Goal: Information Seeking & Learning: Learn about a topic

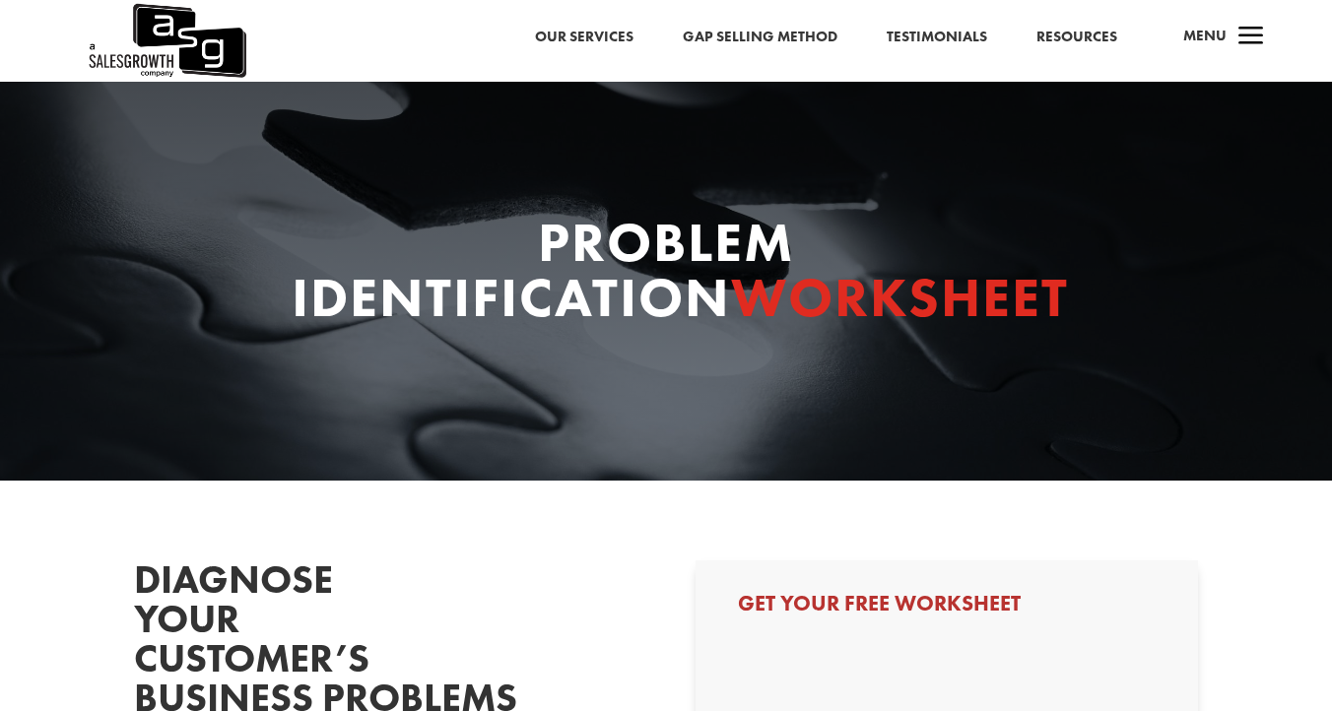
select select "Other"
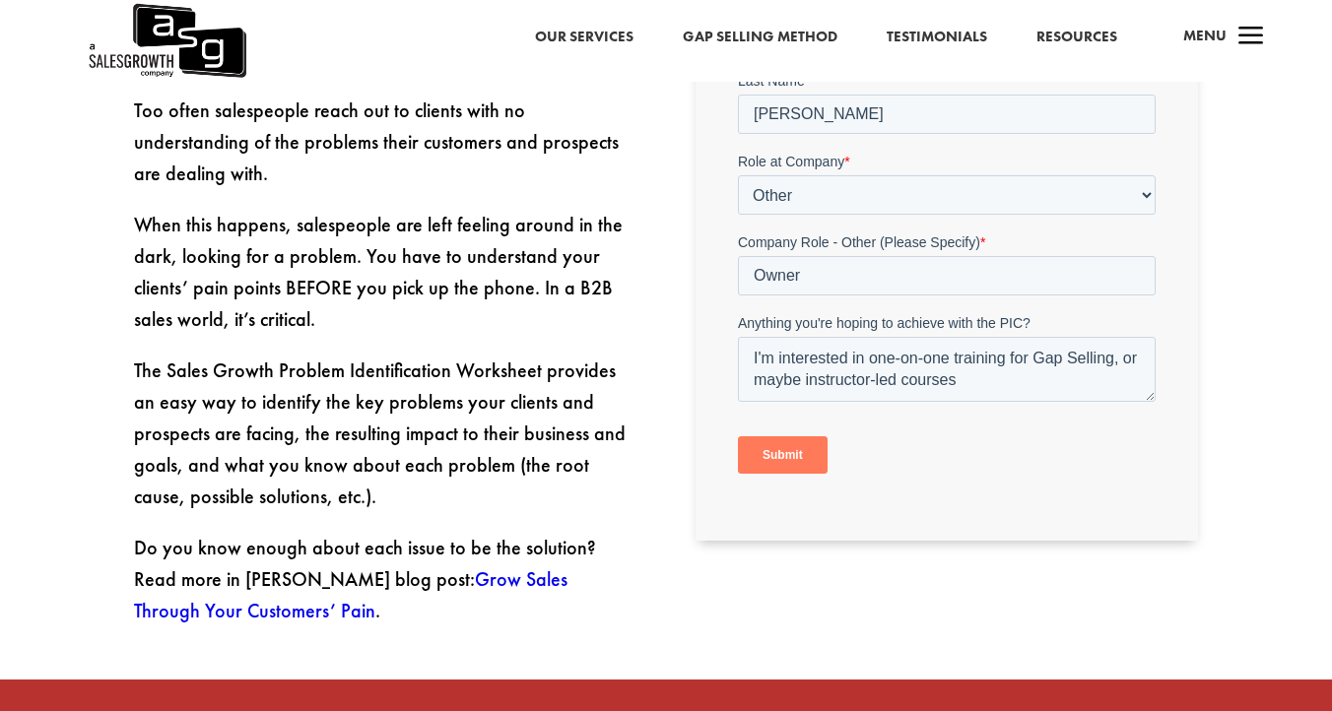
scroll to position [797, 0]
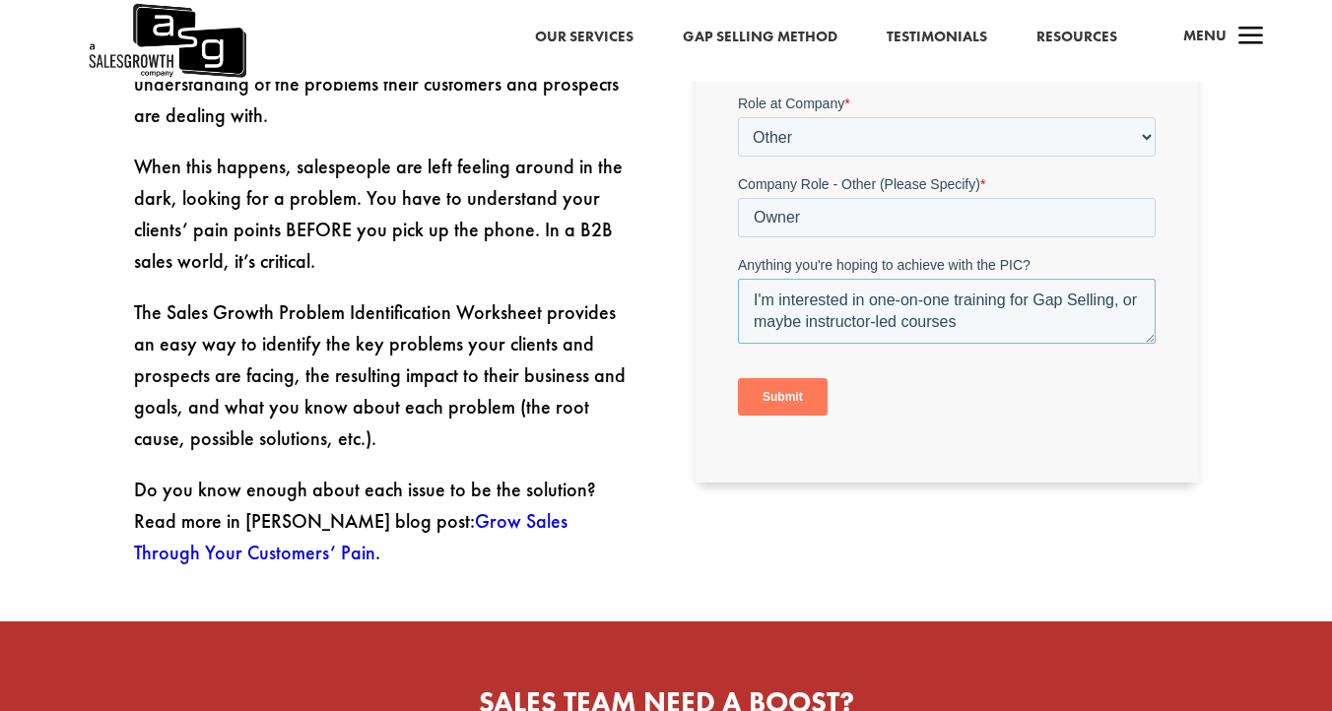
click at [798, 322] on textarea "I'm interested in one-on-one training for Gap Selling, or maybe instructor-led …" at bounding box center [946, 312] width 418 height 65
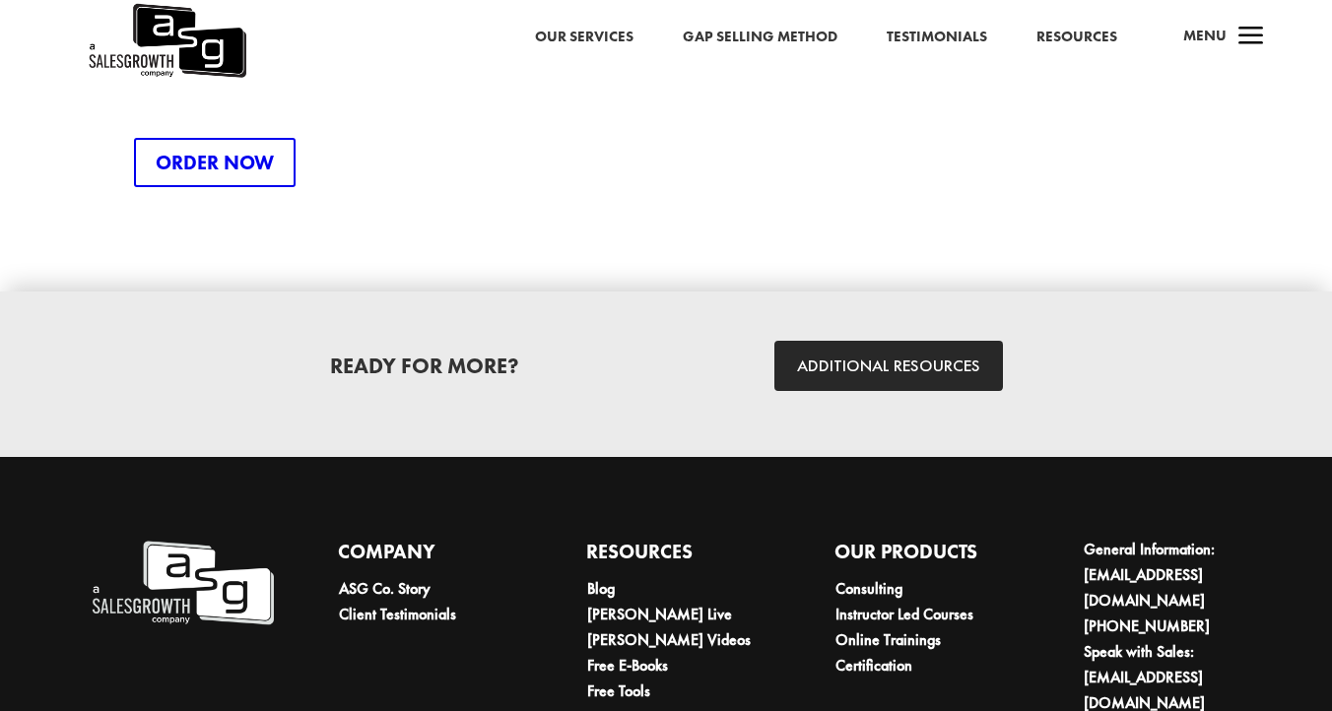
scroll to position [2734, 0]
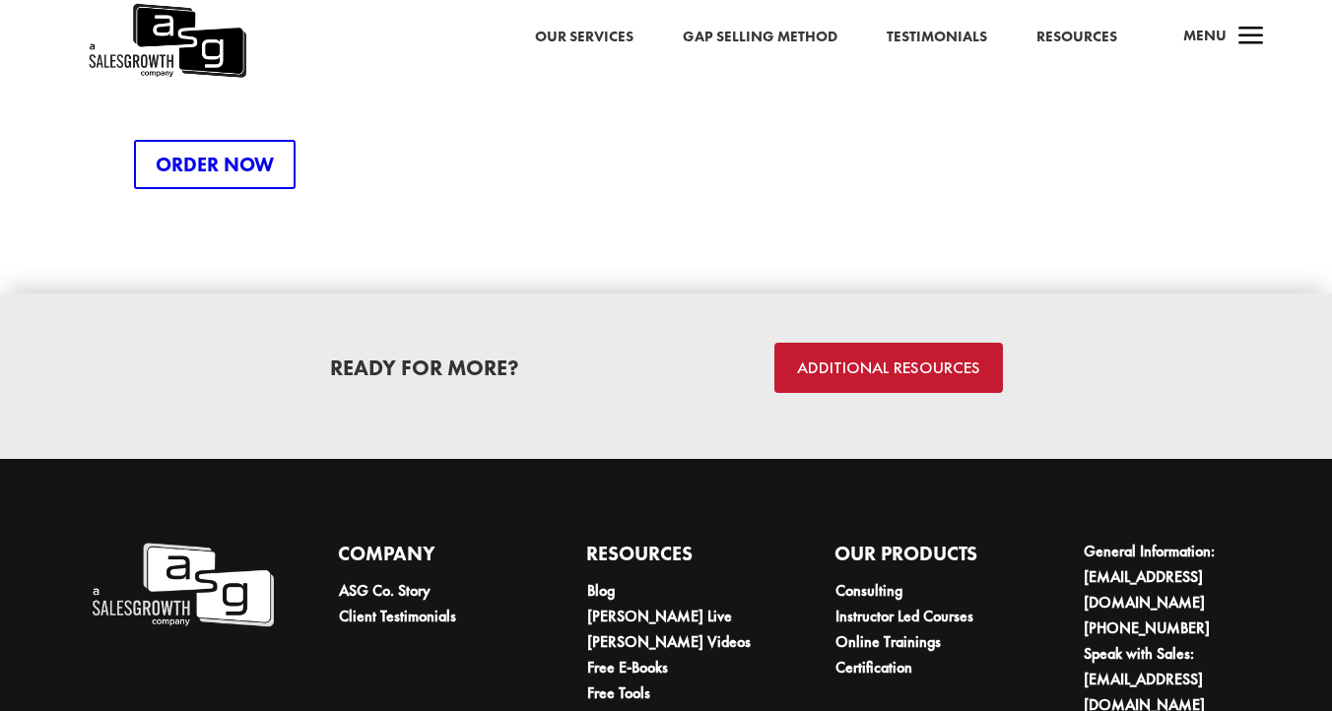
click at [845, 343] on link "ADDITIONAL RESOURCES" at bounding box center [888, 368] width 229 height 50
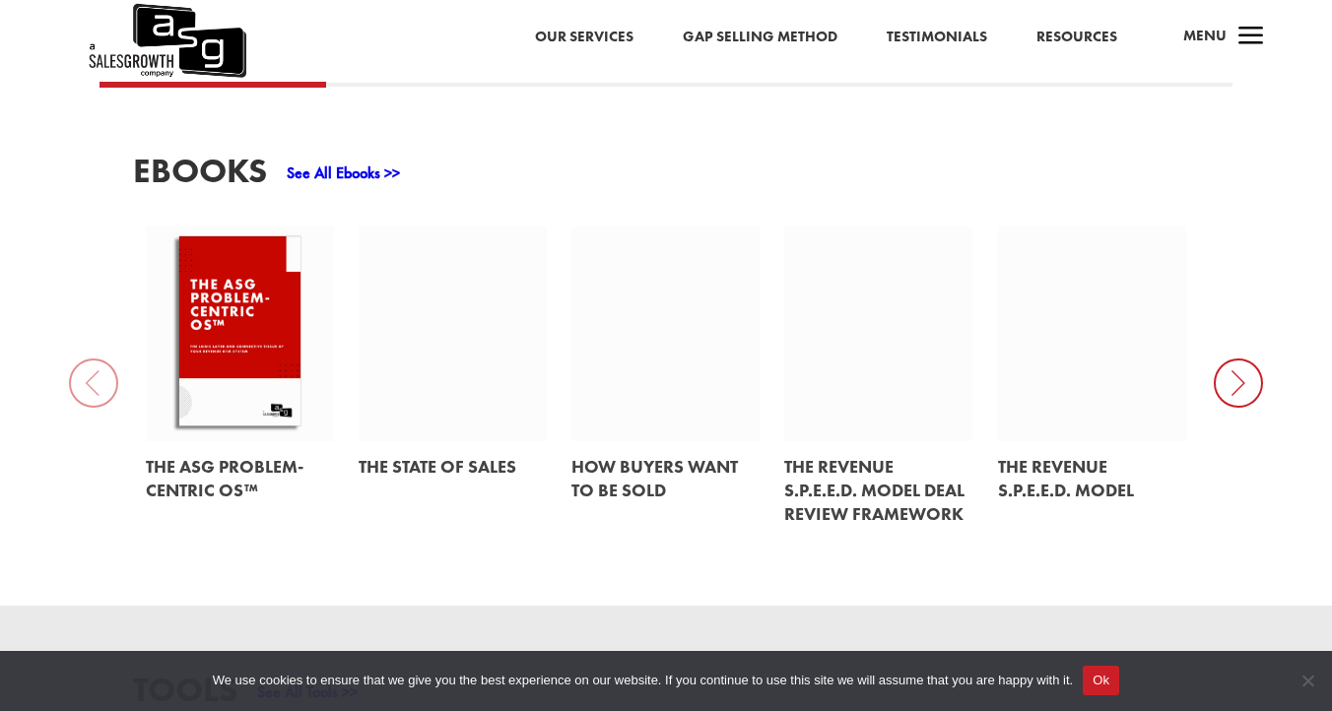
scroll to position [848, 0]
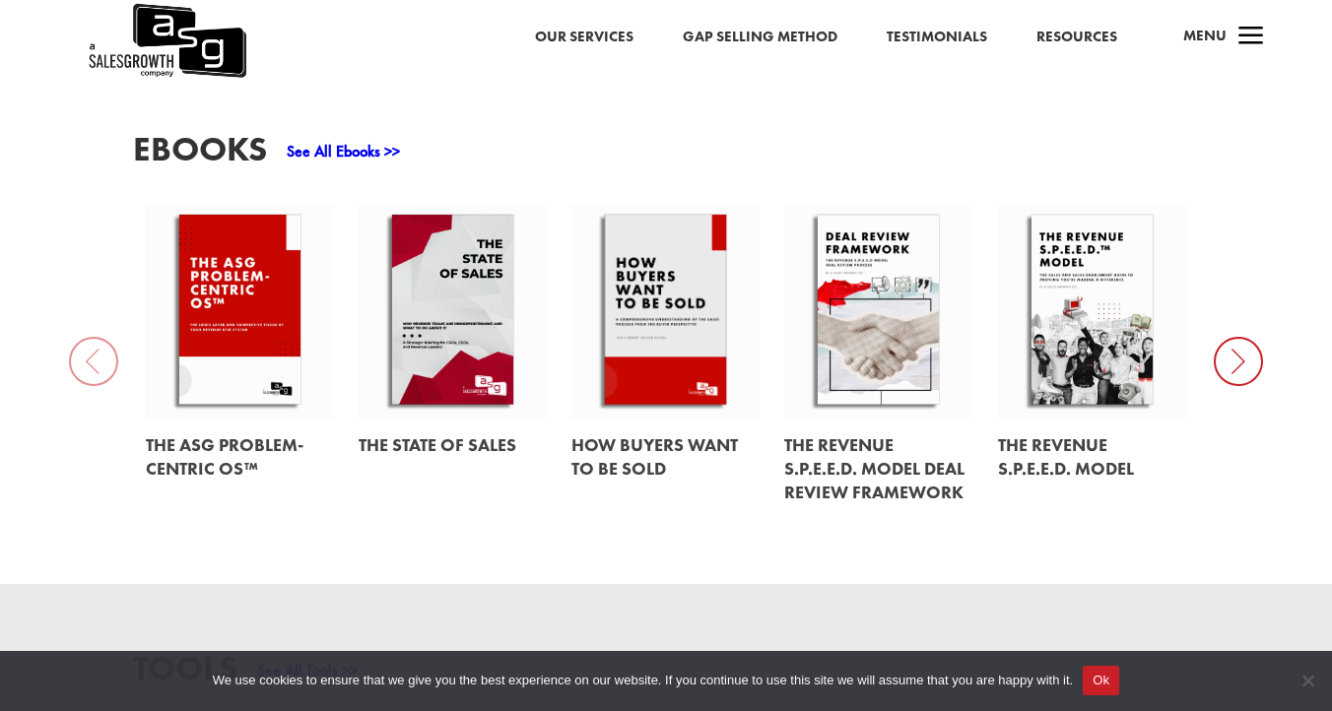
click at [1237, 351] on icon at bounding box center [1237, 361] width 49 height 49
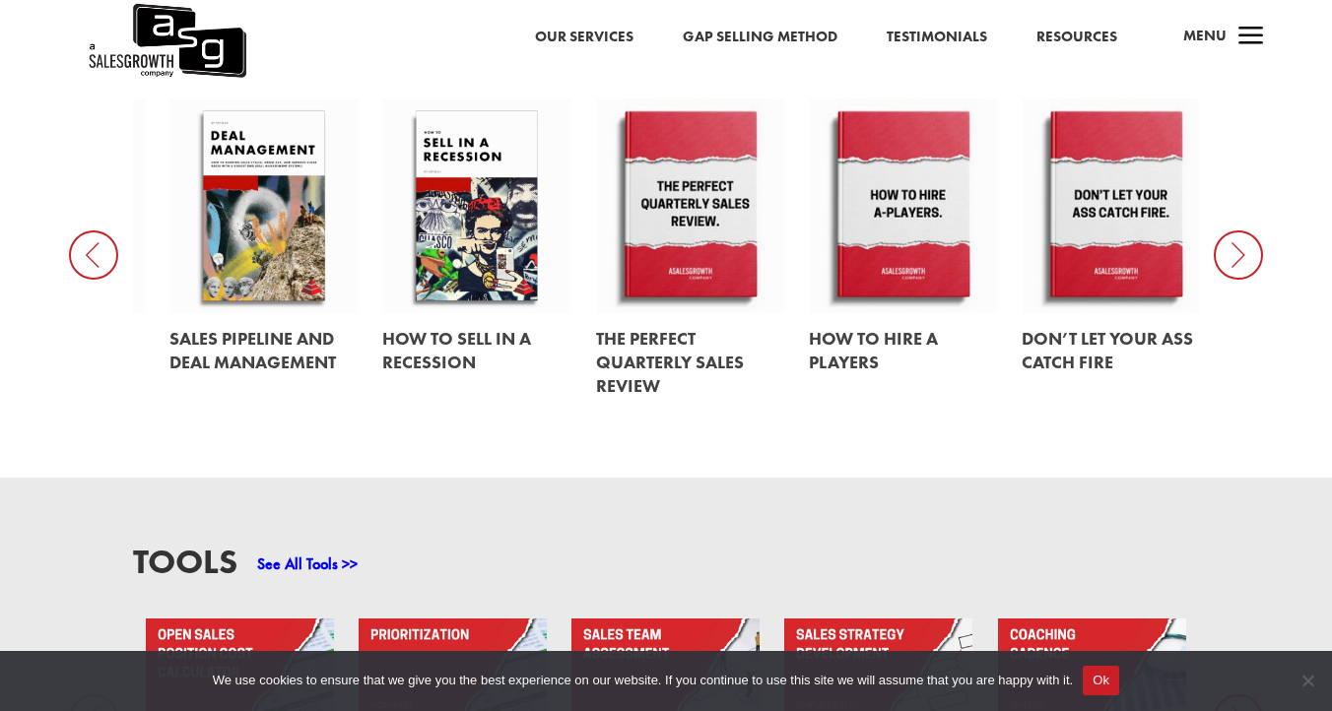
scroll to position [1234, 0]
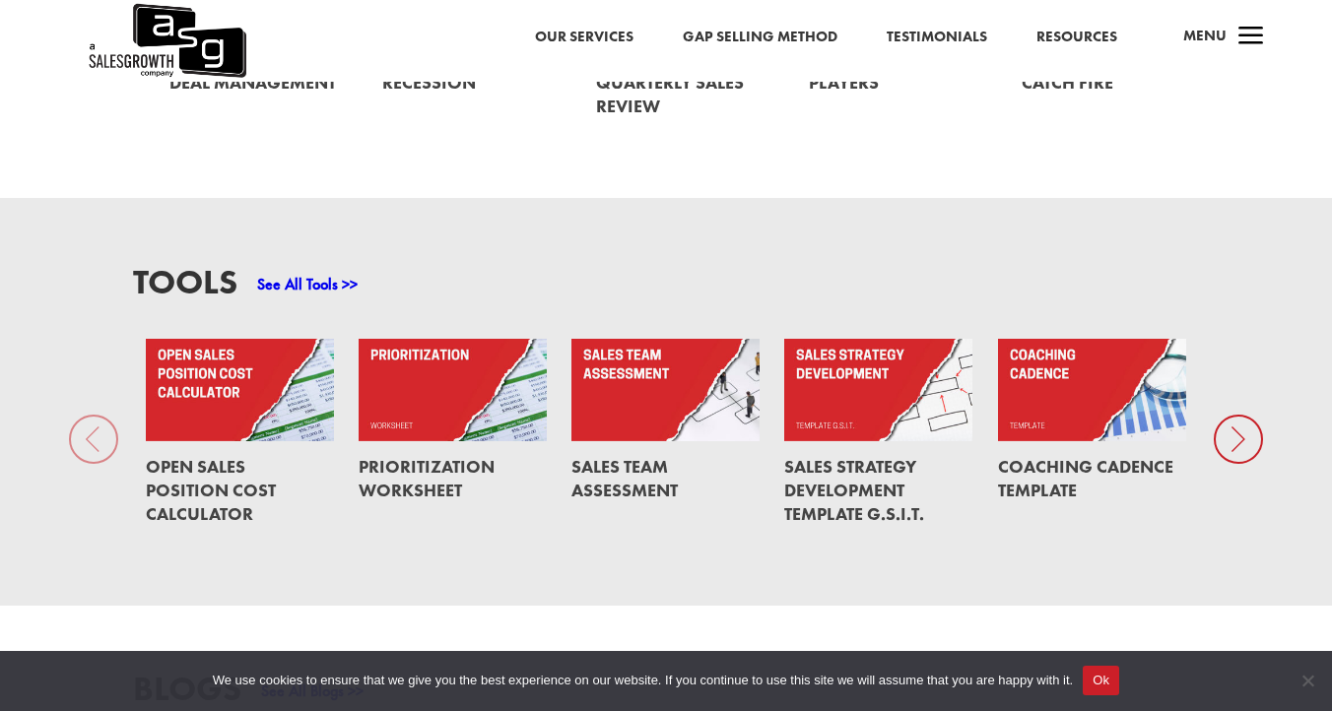
click at [1230, 415] on icon at bounding box center [1237, 439] width 49 height 49
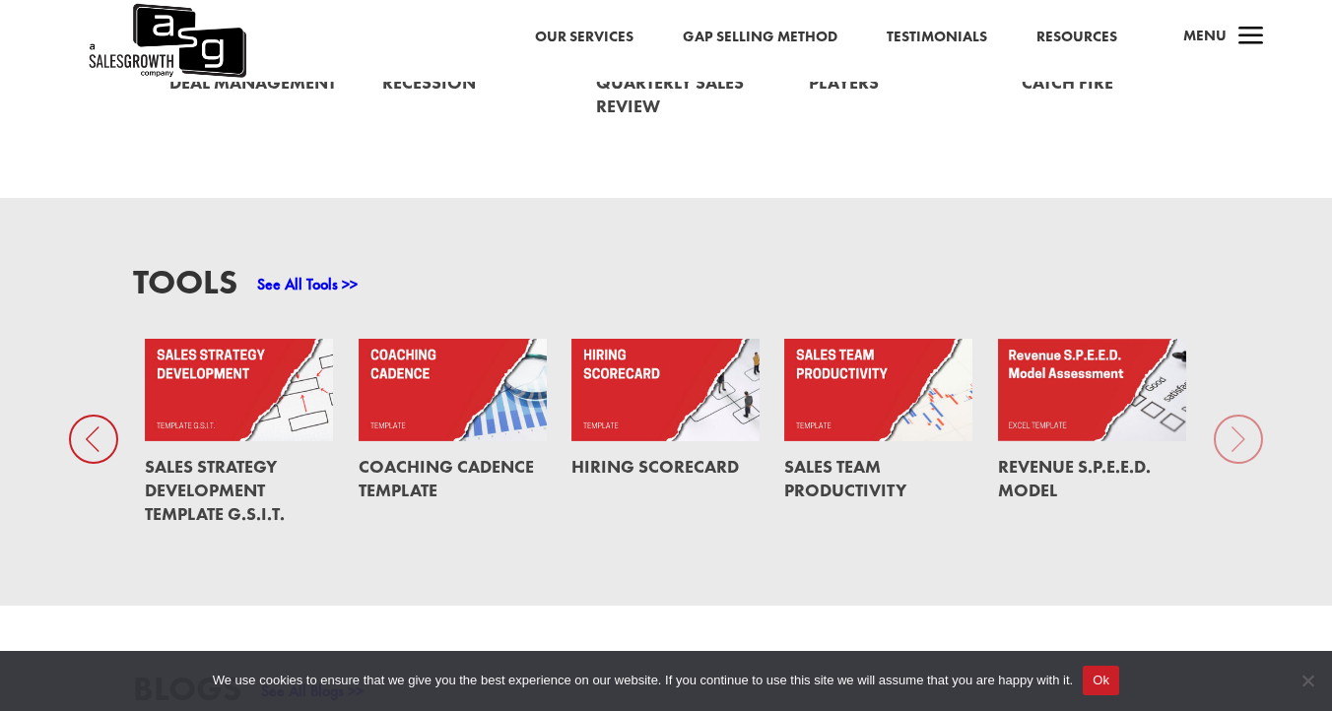
click at [1230, 404] on div "Tools See All Tools >> Open Sales Position Cost Calculator Prioritization Works…" at bounding box center [666, 401] width 1332 height 407
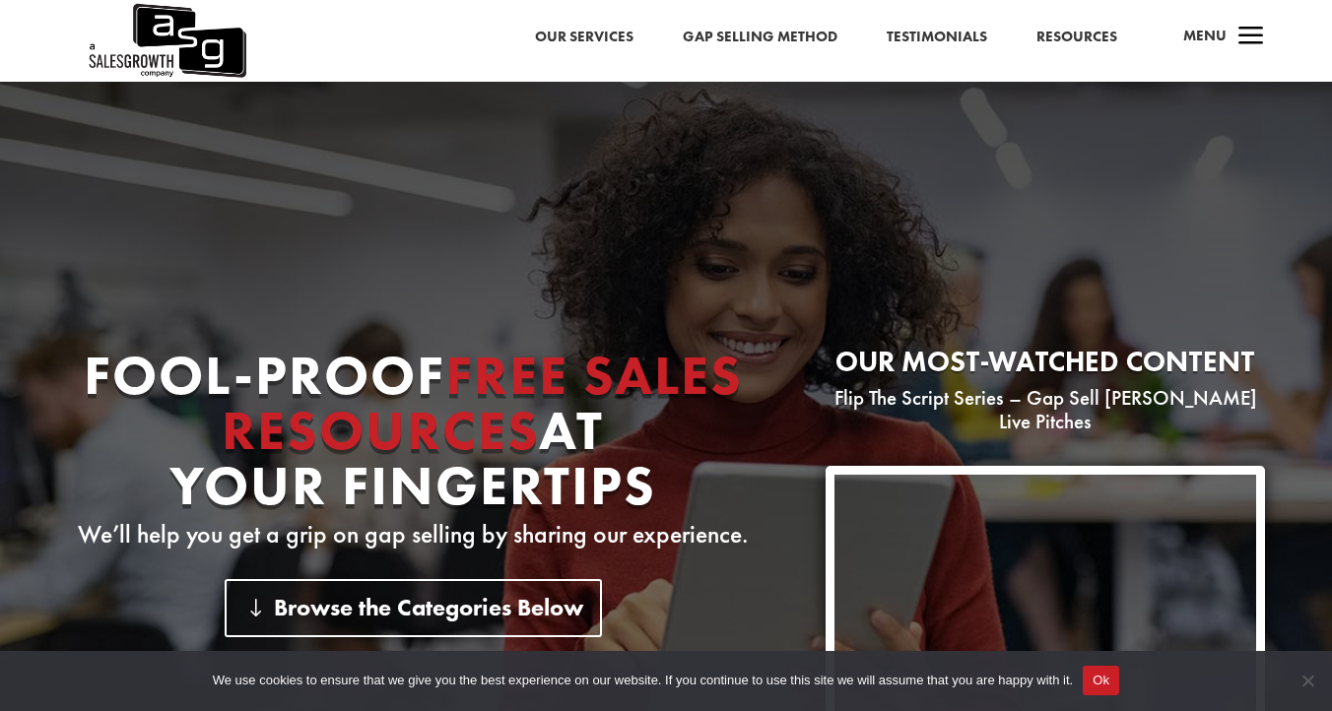
click at [1257, 34] on span "a" at bounding box center [1250, 37] width 39 height 39
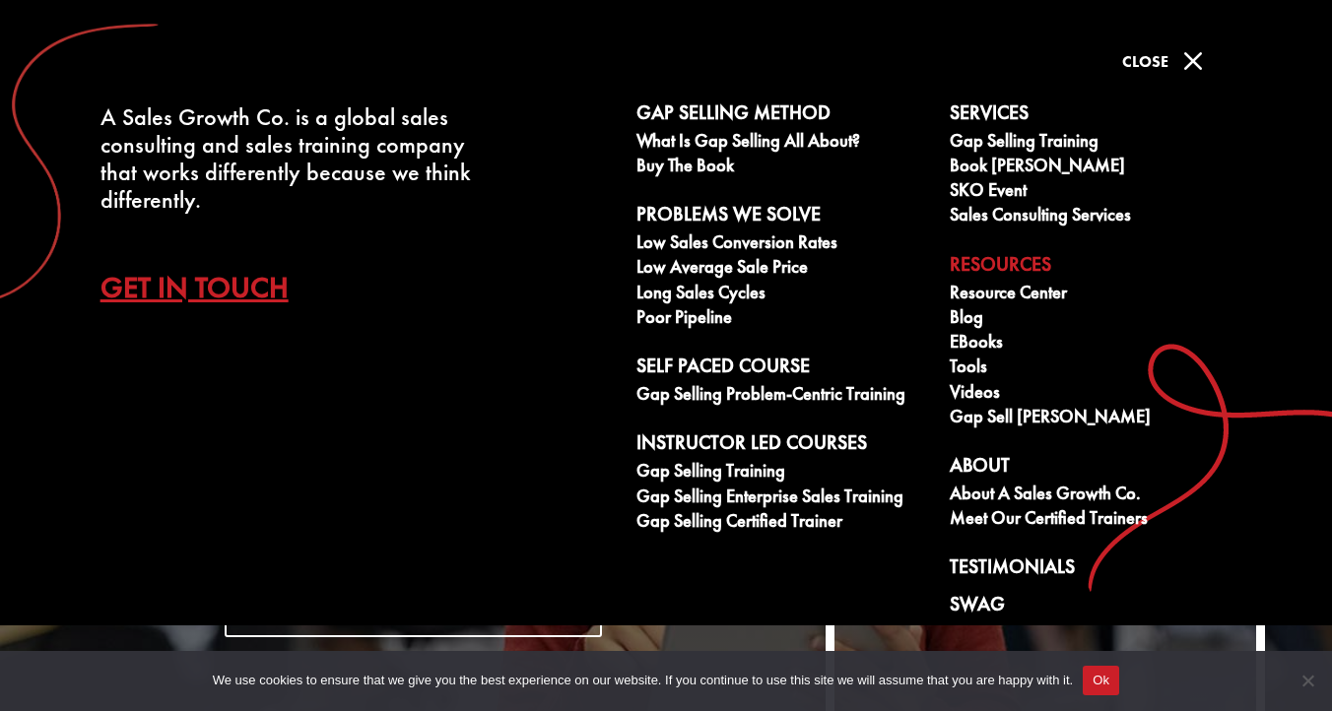
scroll to position [24, 0]
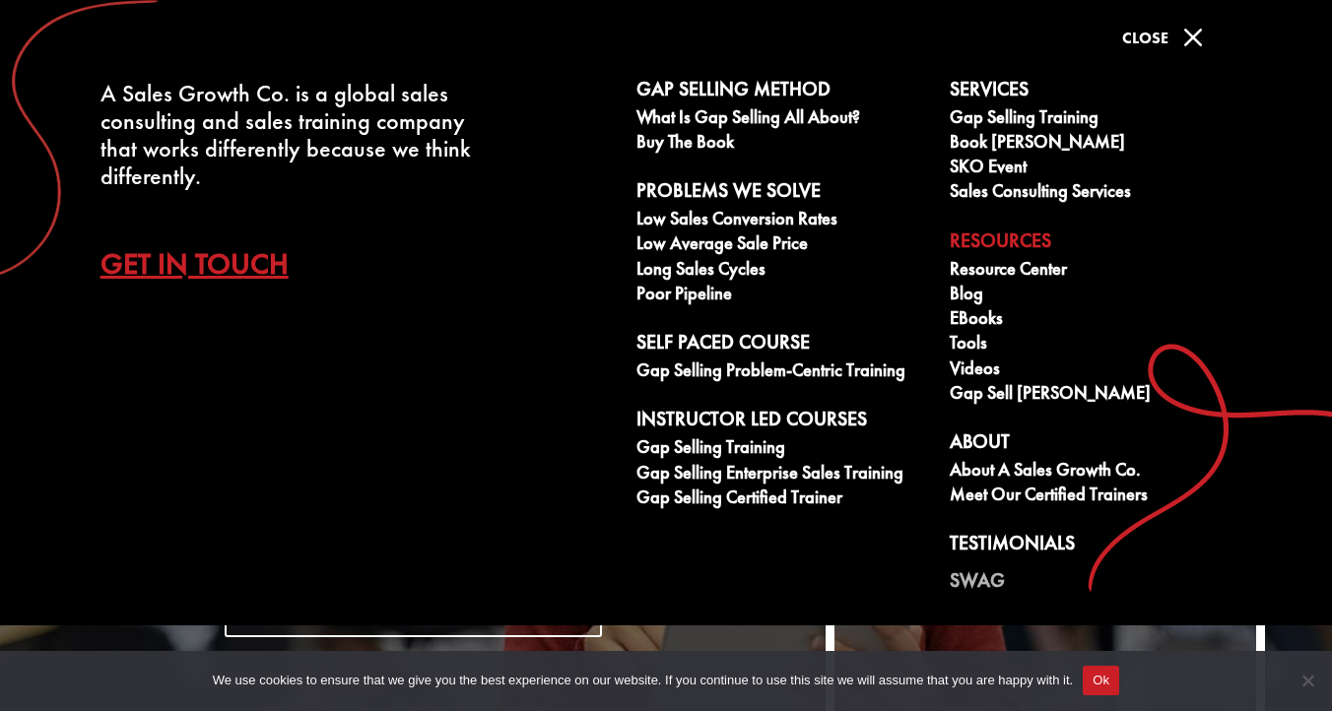
click at [979, 575] on link "Swag" at bounding box center [1095, 584] width 292 height 30
click at [1028, 142] on link "Book [PERSON_NAME]" at bounding box center [1095, 144] width 292 height 25
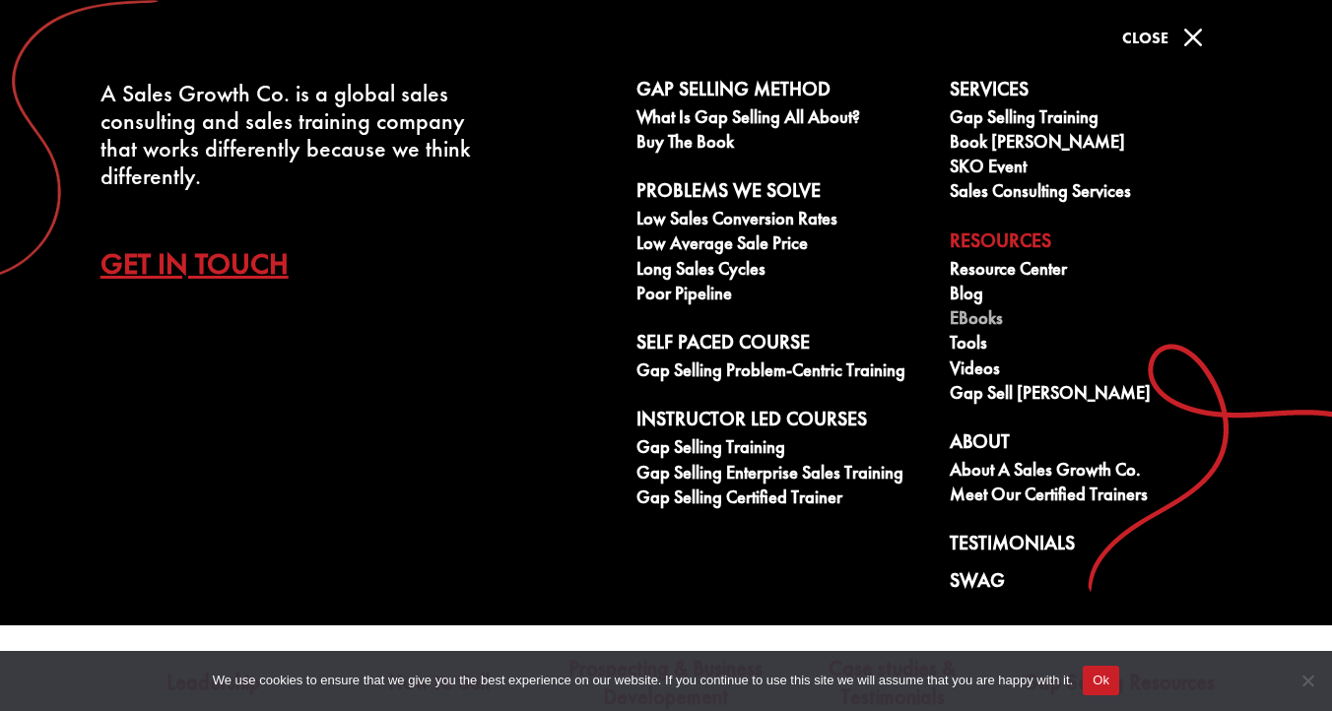
scroll to position [165, 0]
click at [1072, 497] on link "Meet our Certified Trainers" at bounding box center [1095, 497] width 292 height 25
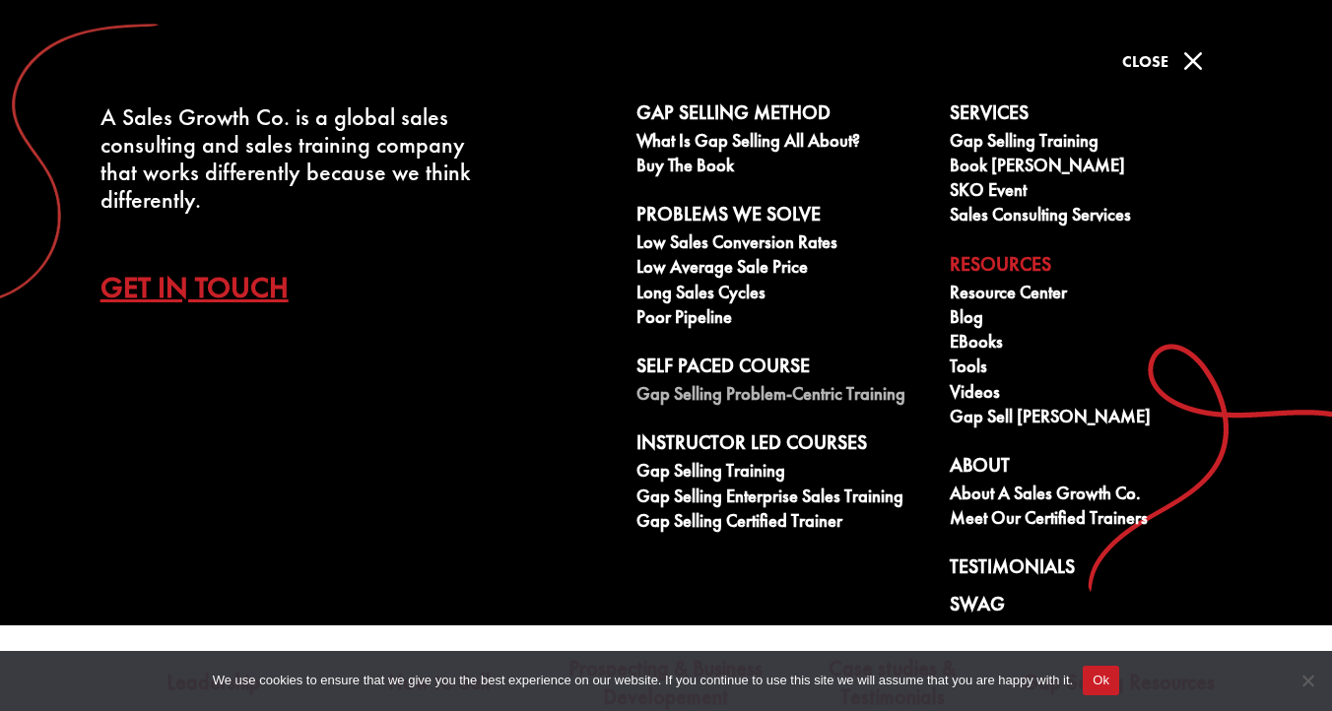
scroll to position [136, 0]
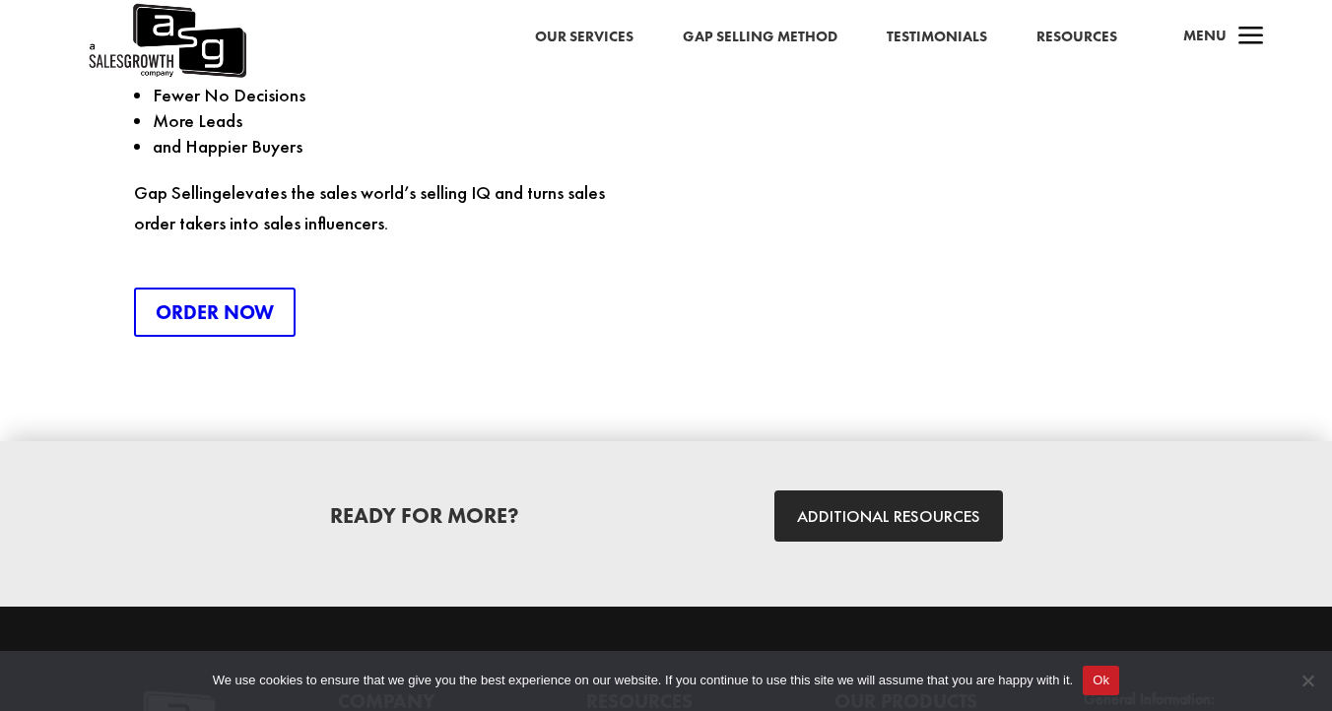
scroll to position [2824, 0]
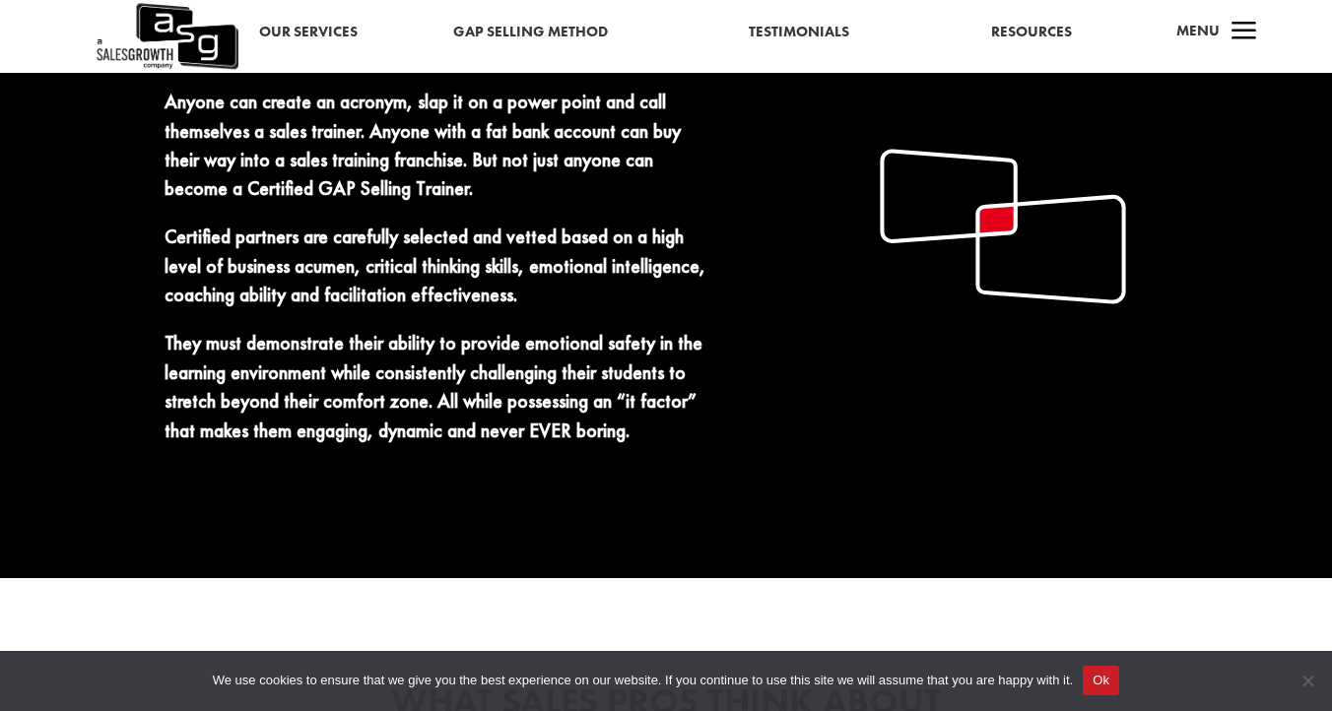
scroll to position [2152, 0]
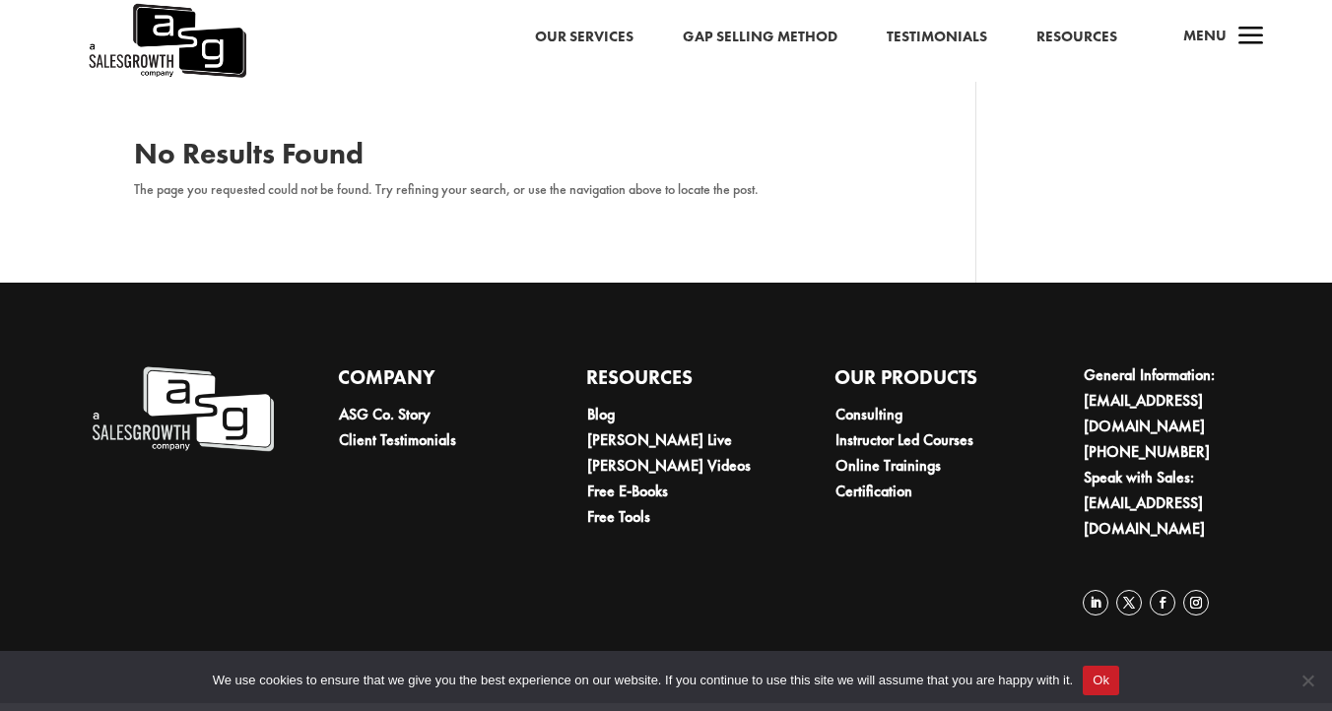
click at [971, 38] on link "Testimonials" at bounding box center [936, 38] width 100 height 26
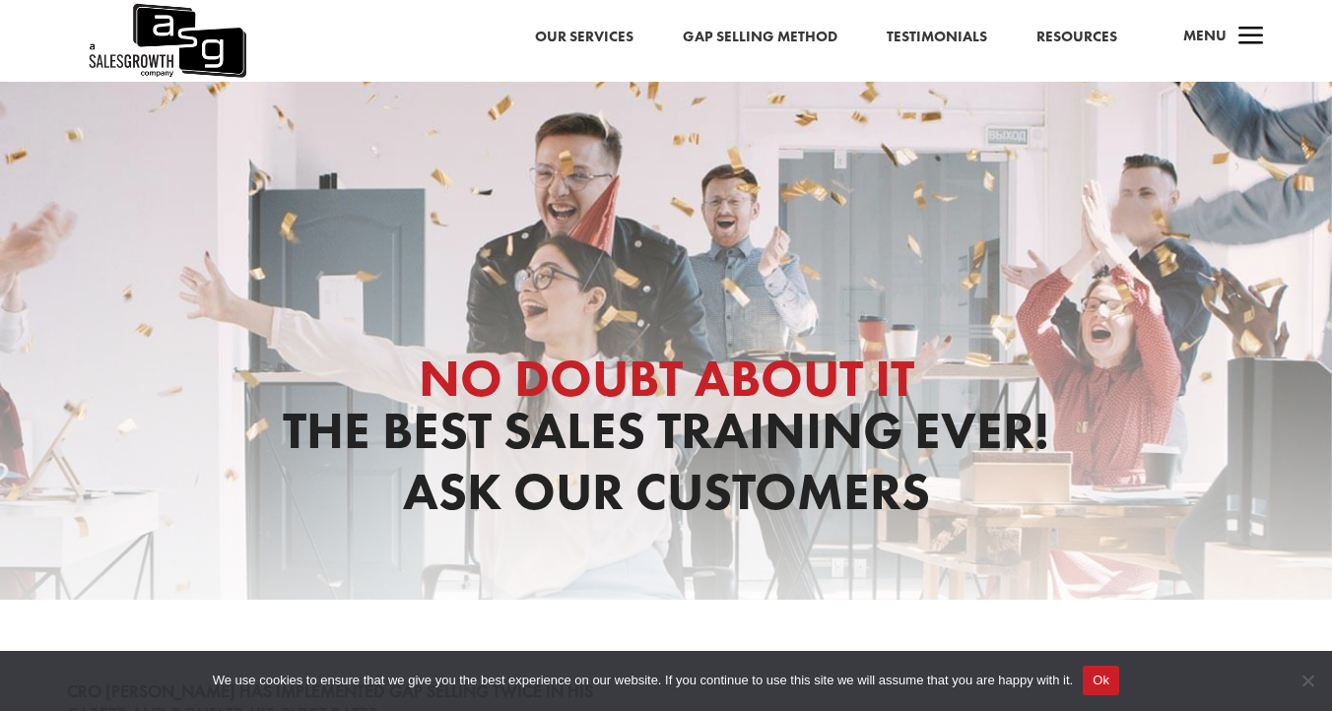
click at [1253, 34] on span "a" at bounding box center [1250, 37] width 39 height 39
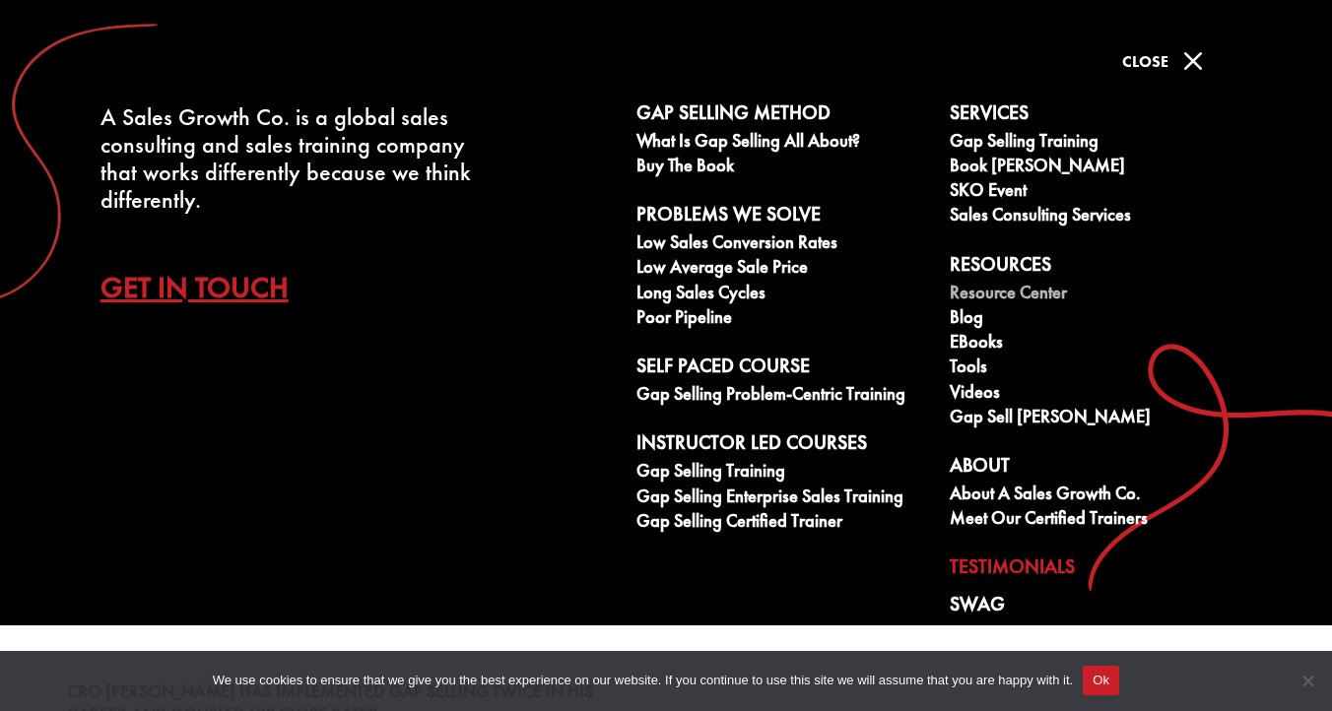
scroll to position [5, 0]
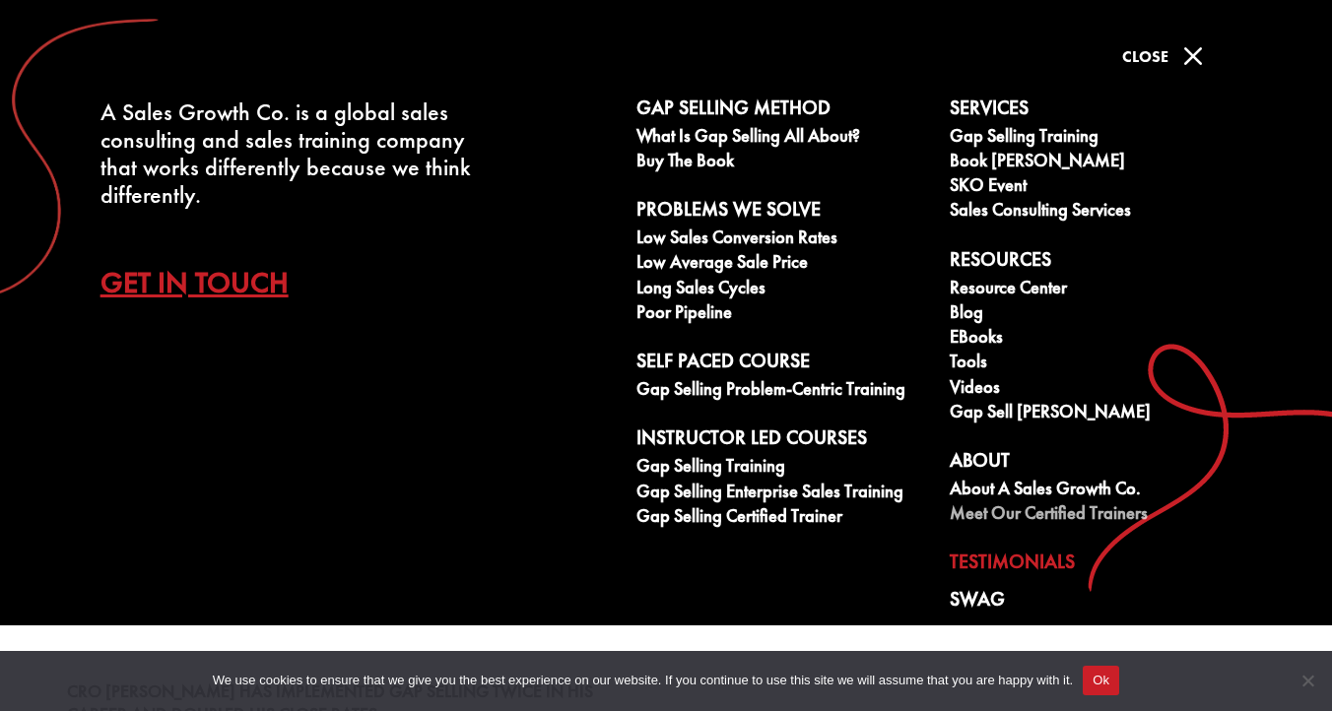
click at [1099, 516] on link "Meet our Certified Trainers" at bounding box center [1095, 515] width 292 height 25
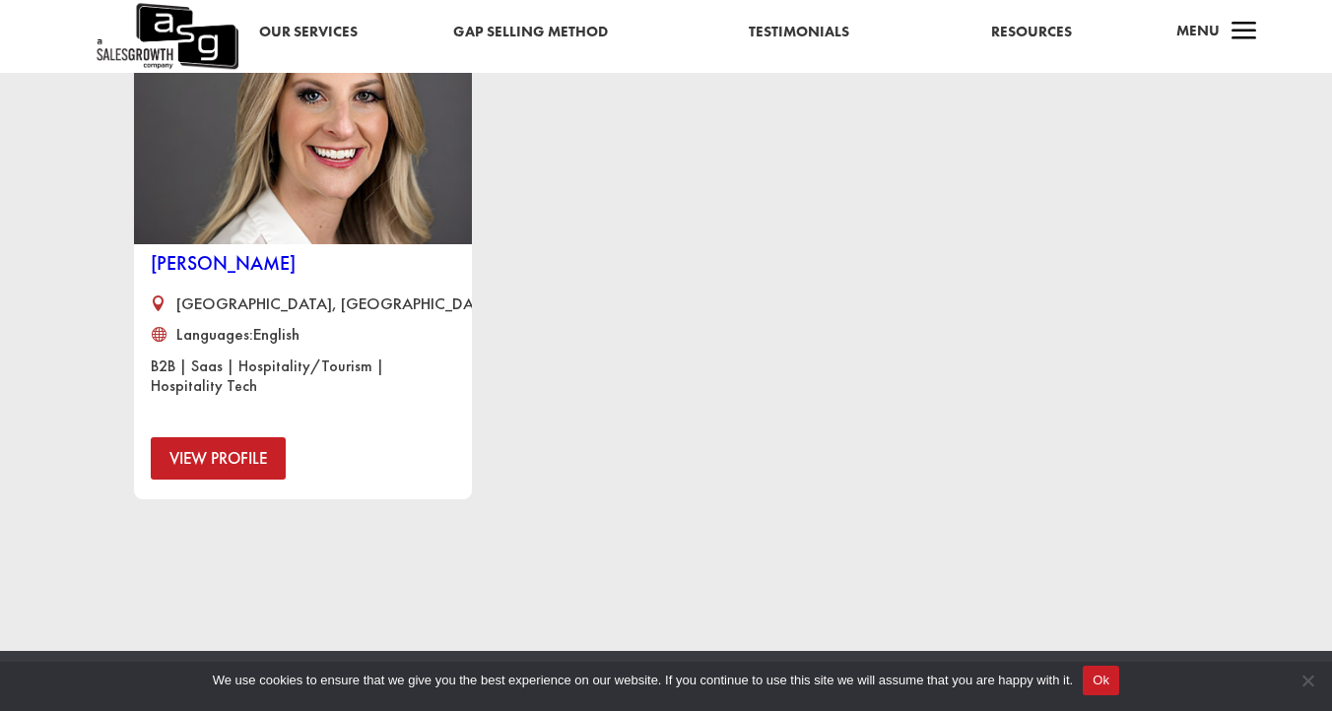
scroll to position [1541, 0]
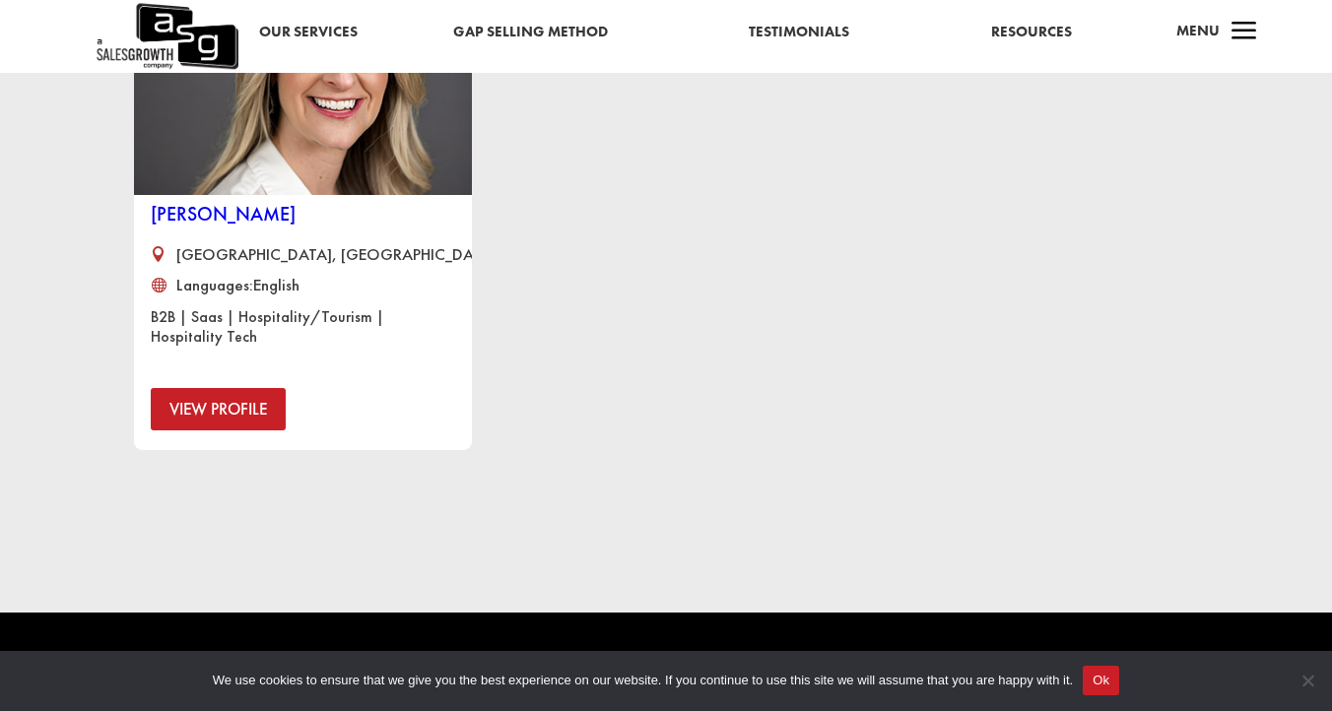
click at [237, 423] on link "View Profile" at bounding box center [218, 409] width 135 height 42
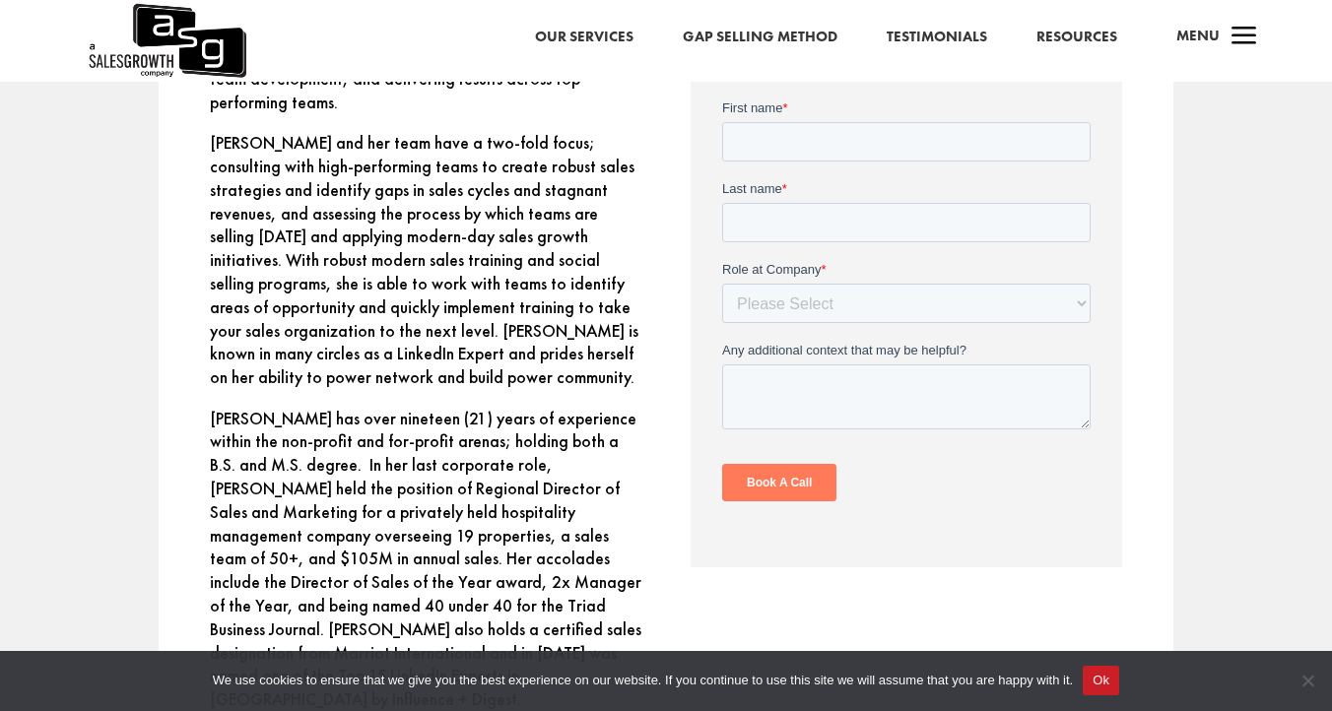
scroll to position [1406, 0]
